Goal: Navigation & Orientation: Find specific page/section

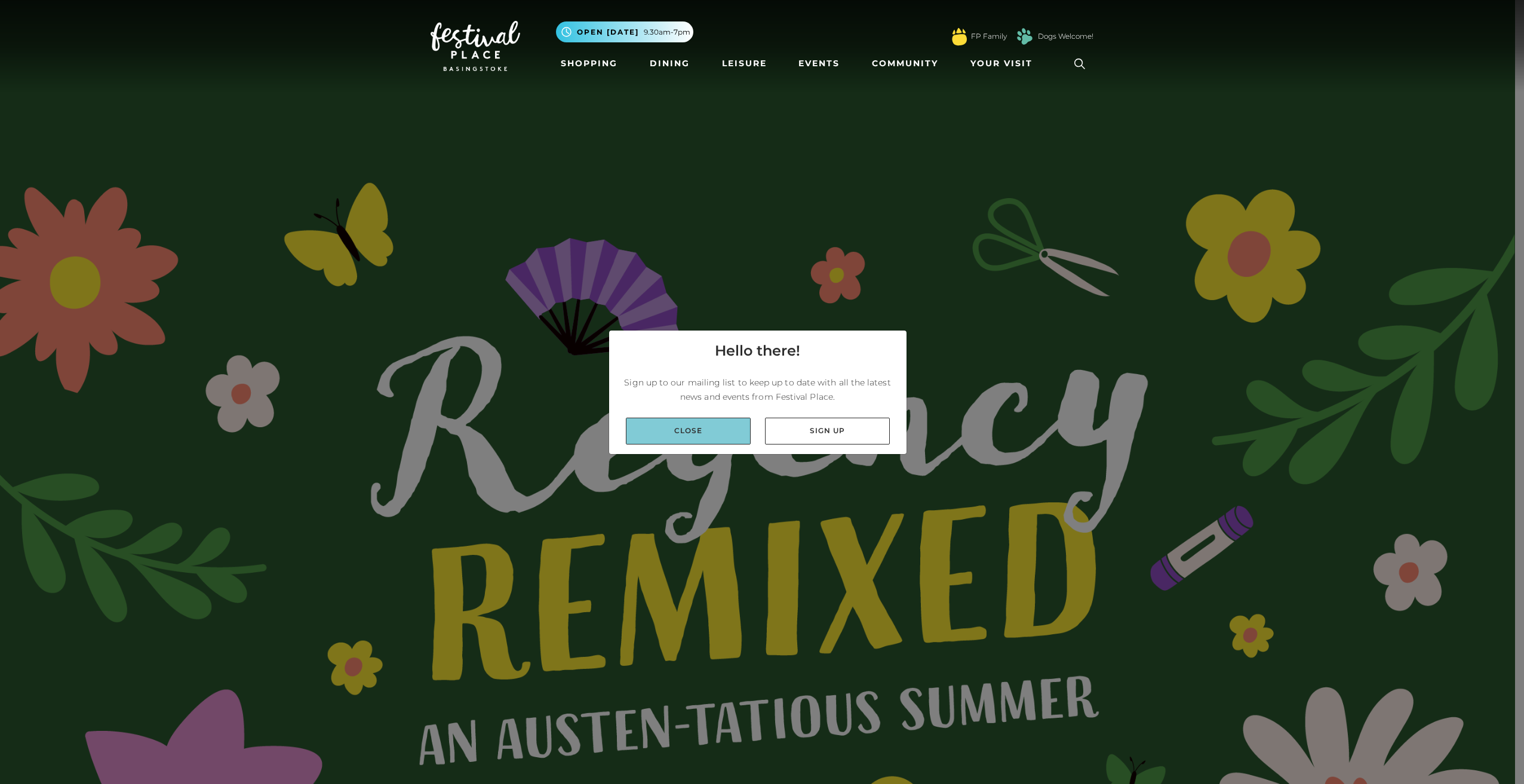
click at [688, 440] on link "Close" at bounding box center [688, 431] width 125 height 27
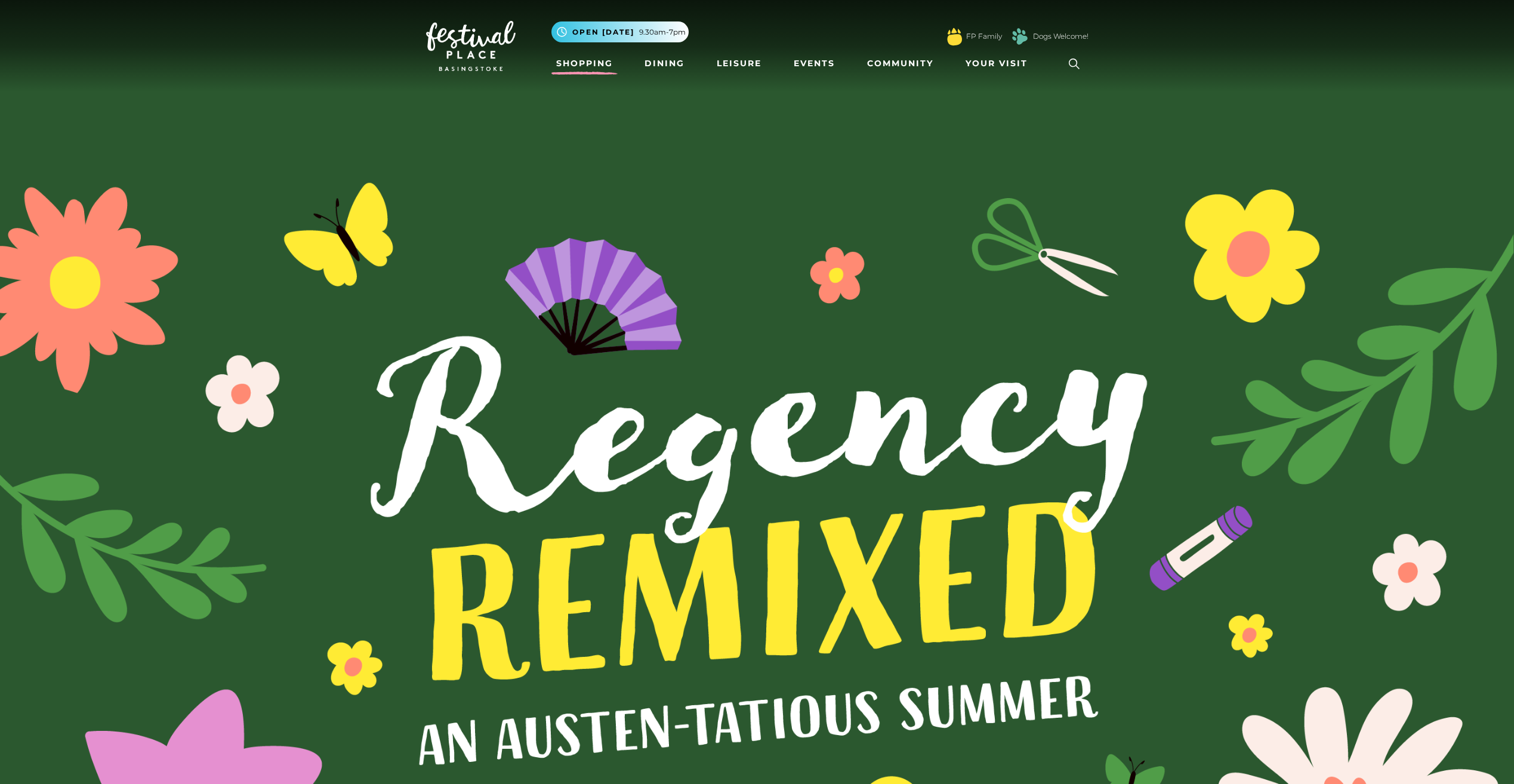
click at [591, 65] on link "Shopping" at bounding box center [585, 64] width 66 height 22
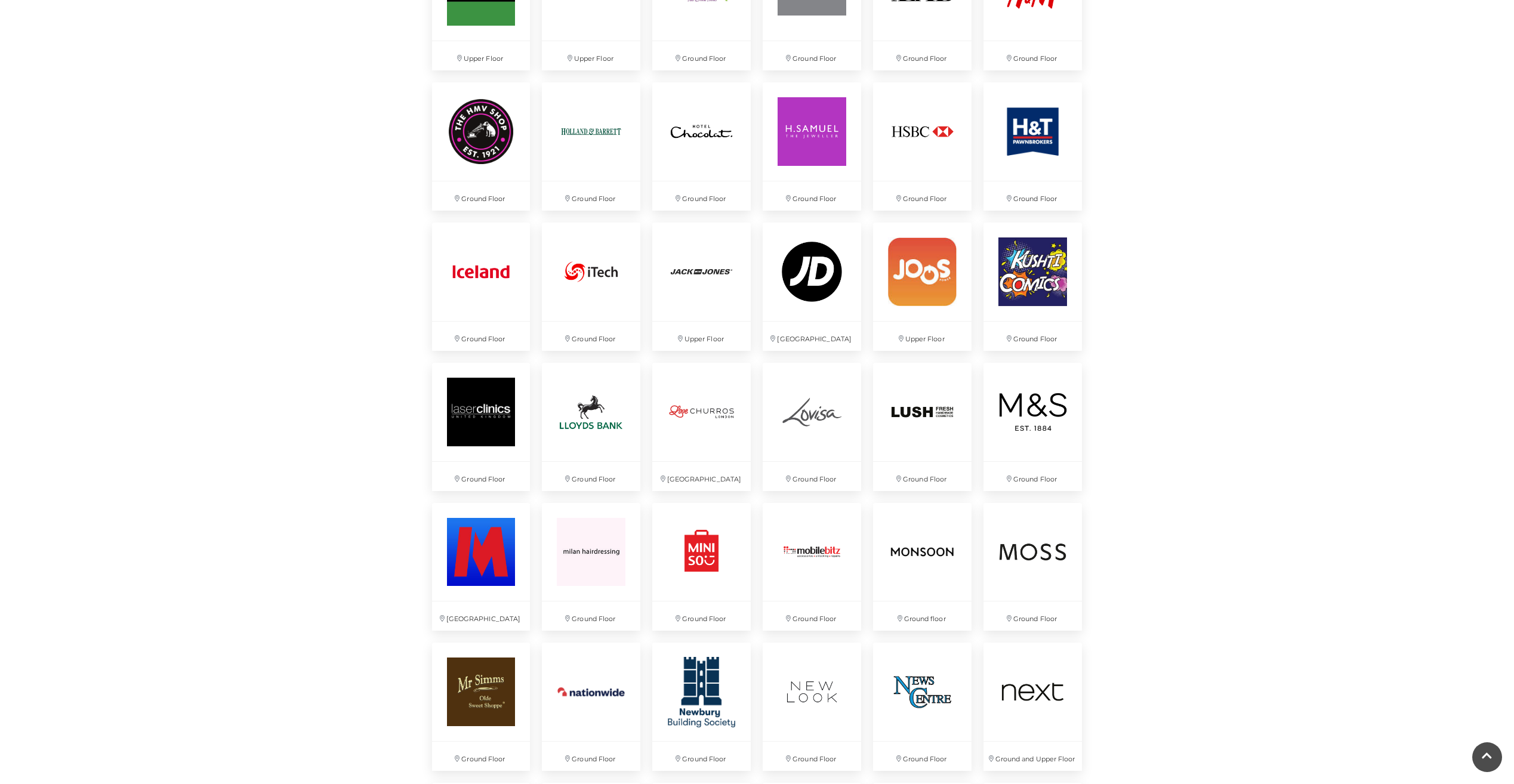
scroll to position [1671, 0]
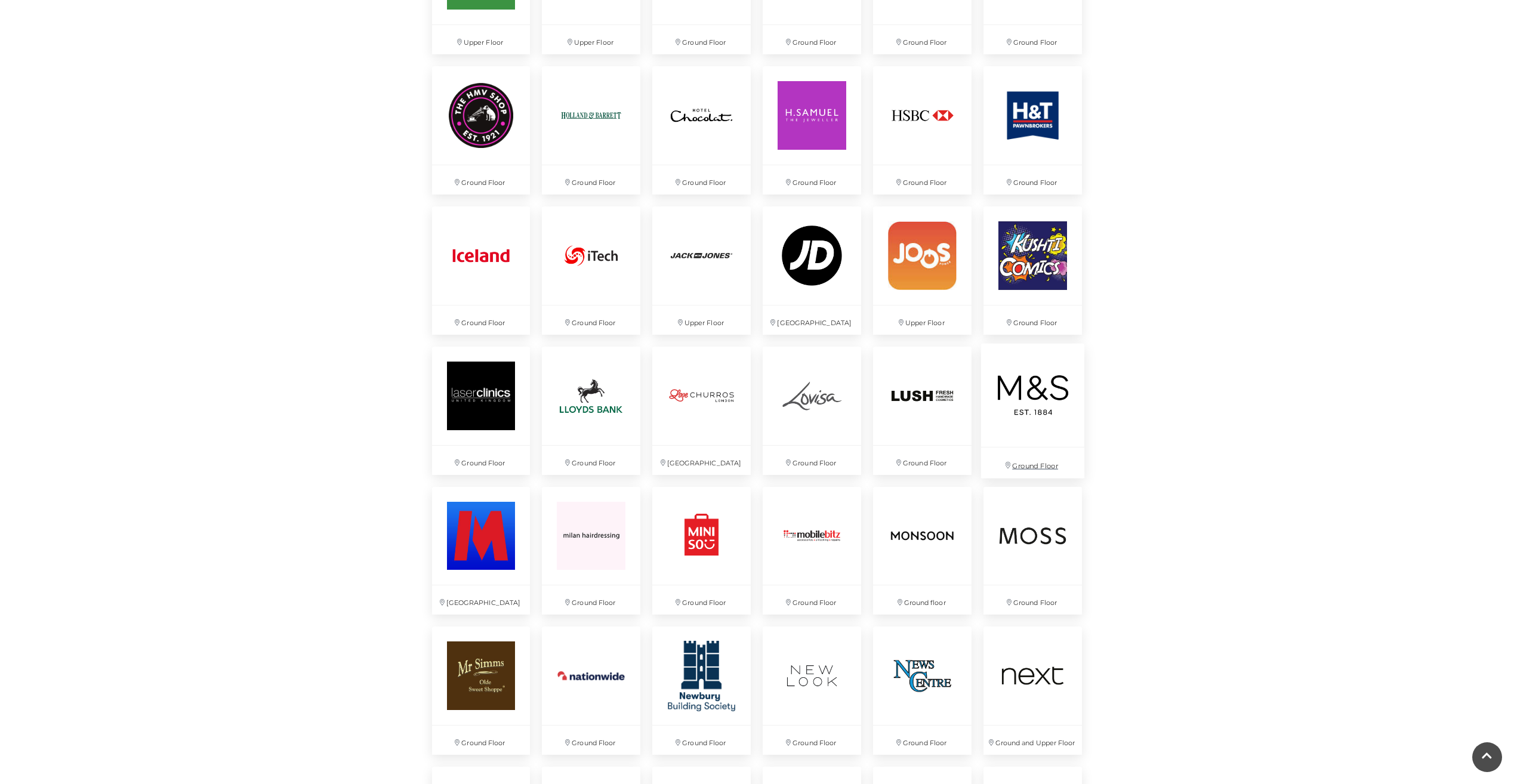
click at [1035, 399] on img at bounding box center [1033, 394] width 103 height 103
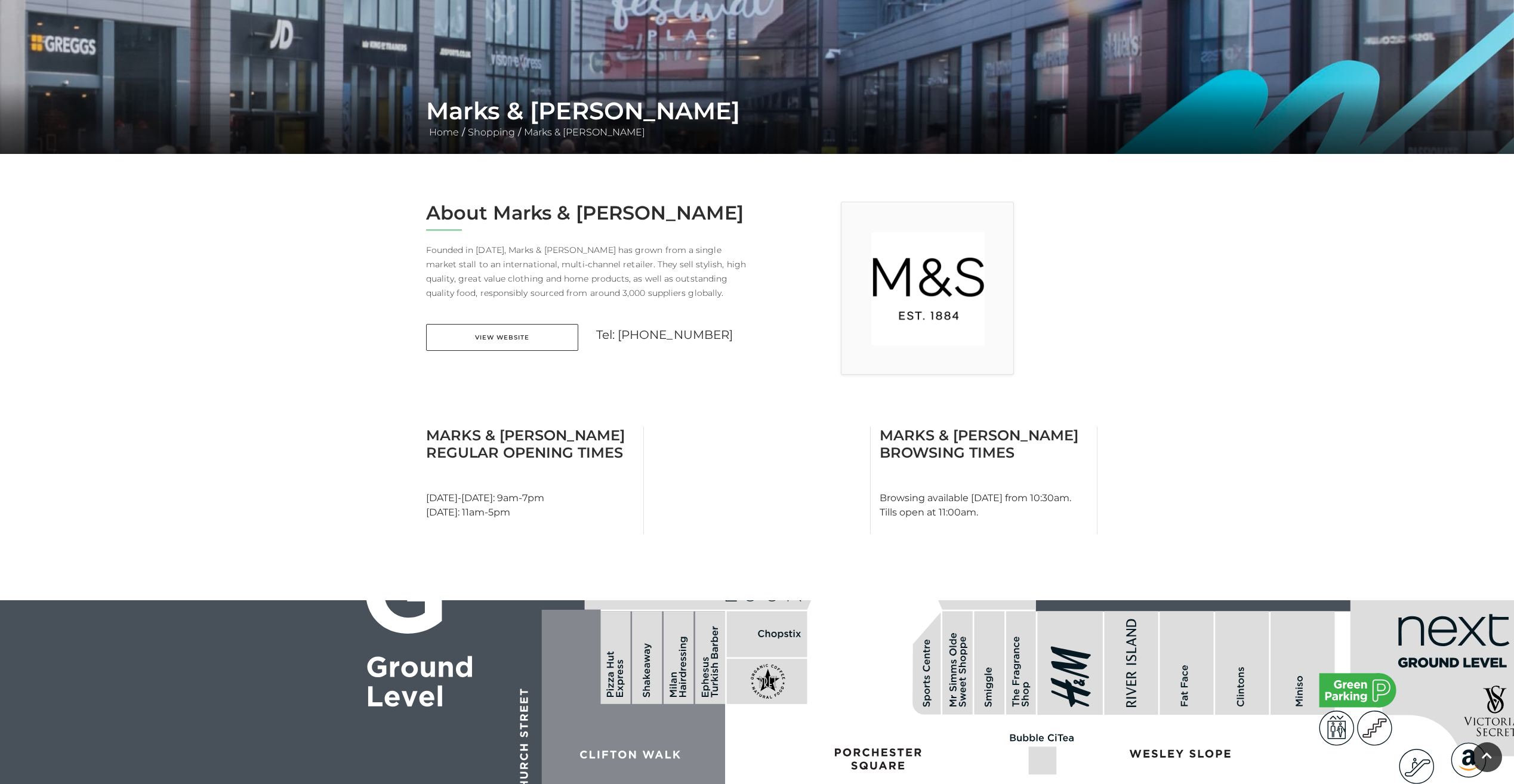
scroll to position [119, 0]
